Goal: Check status

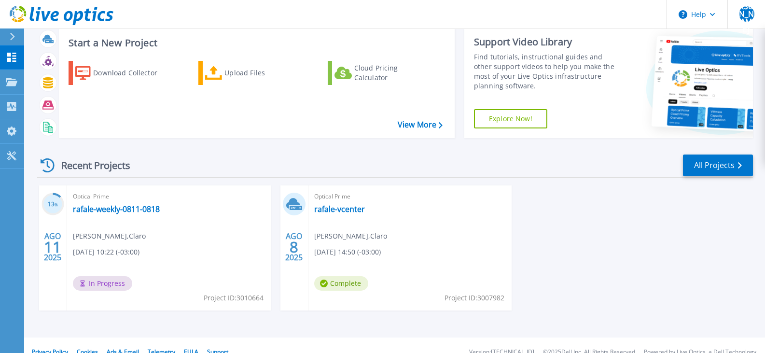
scroll to position [38, 0]
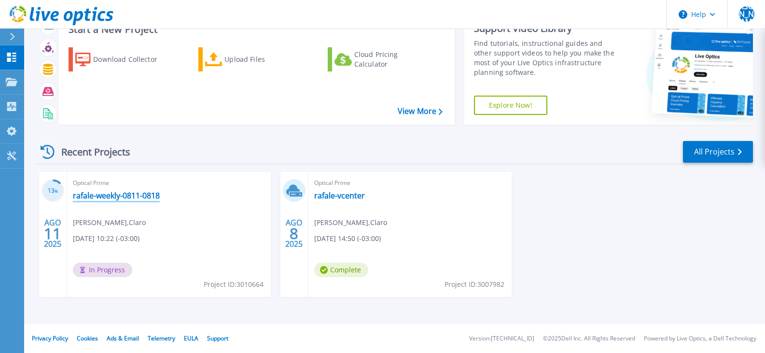
click at [128, 197] on link "rafale-weekly-0811-0818" at bounding box center [116, 196] width 87 height 10
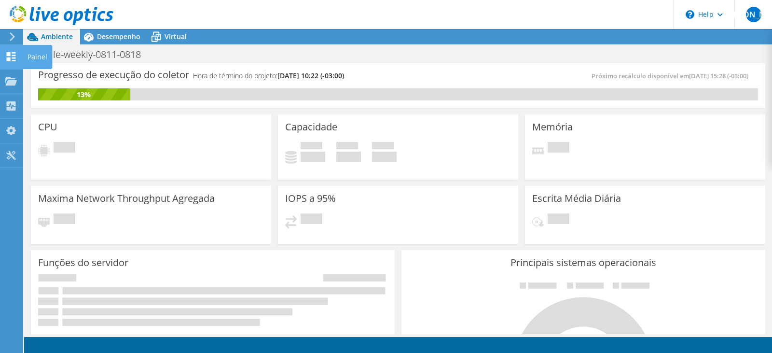
click at [37, 52] on div "Painel" at bounding box center [37, 57] width 29 height 24
